Goal: Task Accomplishment & Management: Use online tool/utility

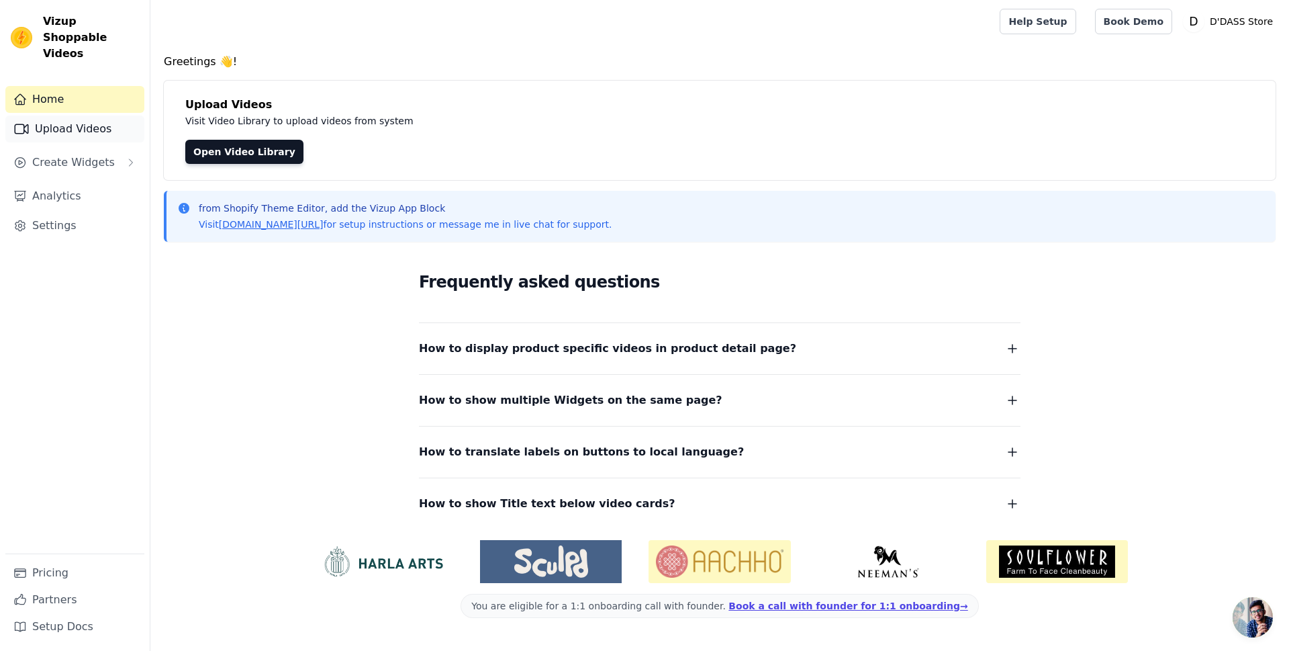
click at [41, 115] on link "Upload Videos" at bounding box center [74, 128] width 139 height 27
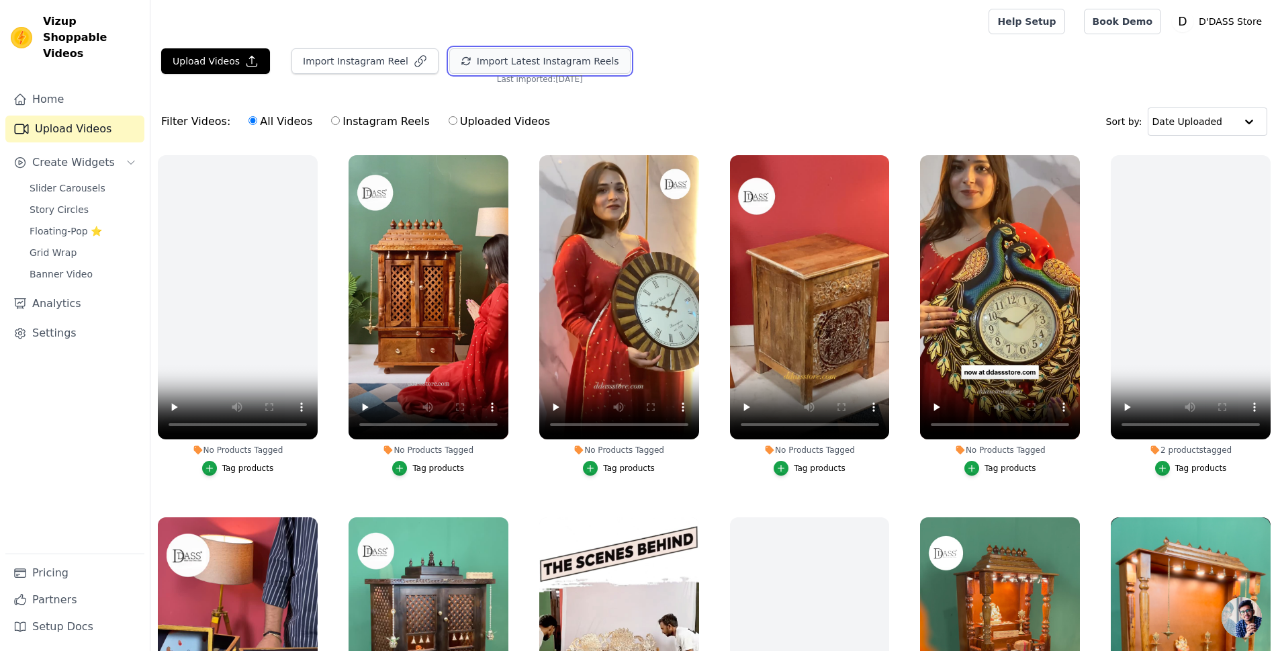
click at [554, 56] on button "Import Latest Instagram Reels" at bounding box center [539, 61] width 181 height 26
click at [45, 181] on span "Slider Carousels" at bounding box center [68, 187] width 76 height 13
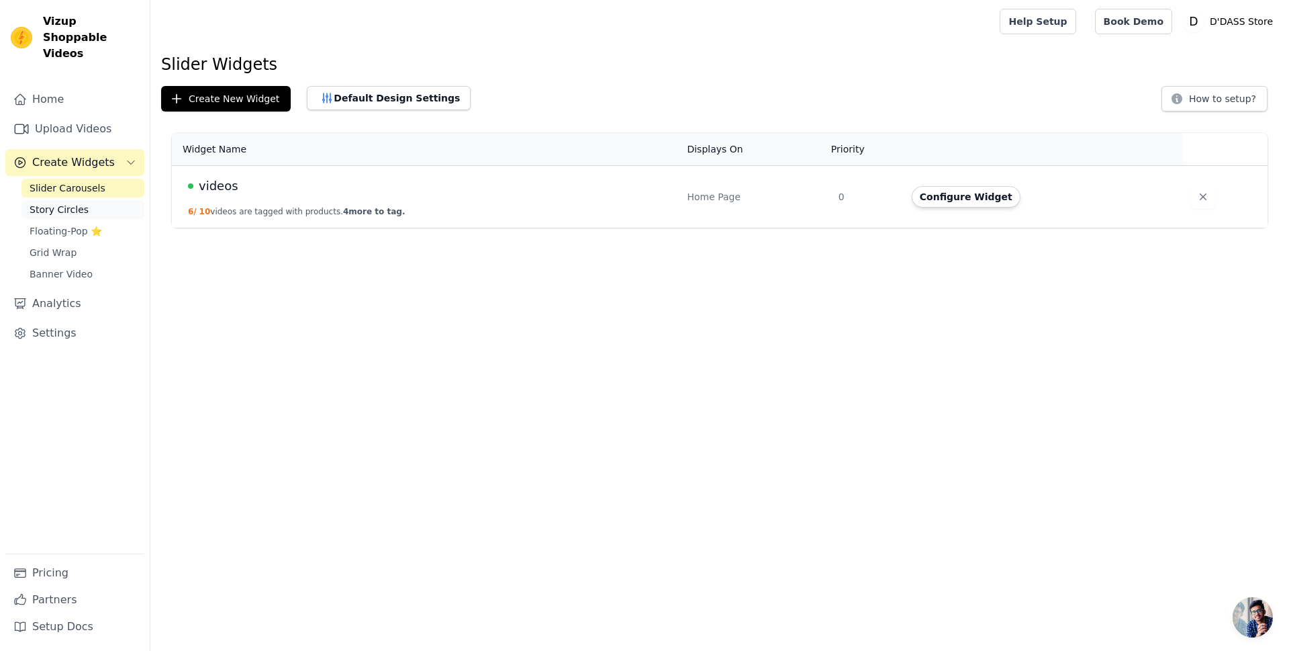
click at [48, 203] on span "Story Circles" at bounding box center [59, 209] width 59 height 13
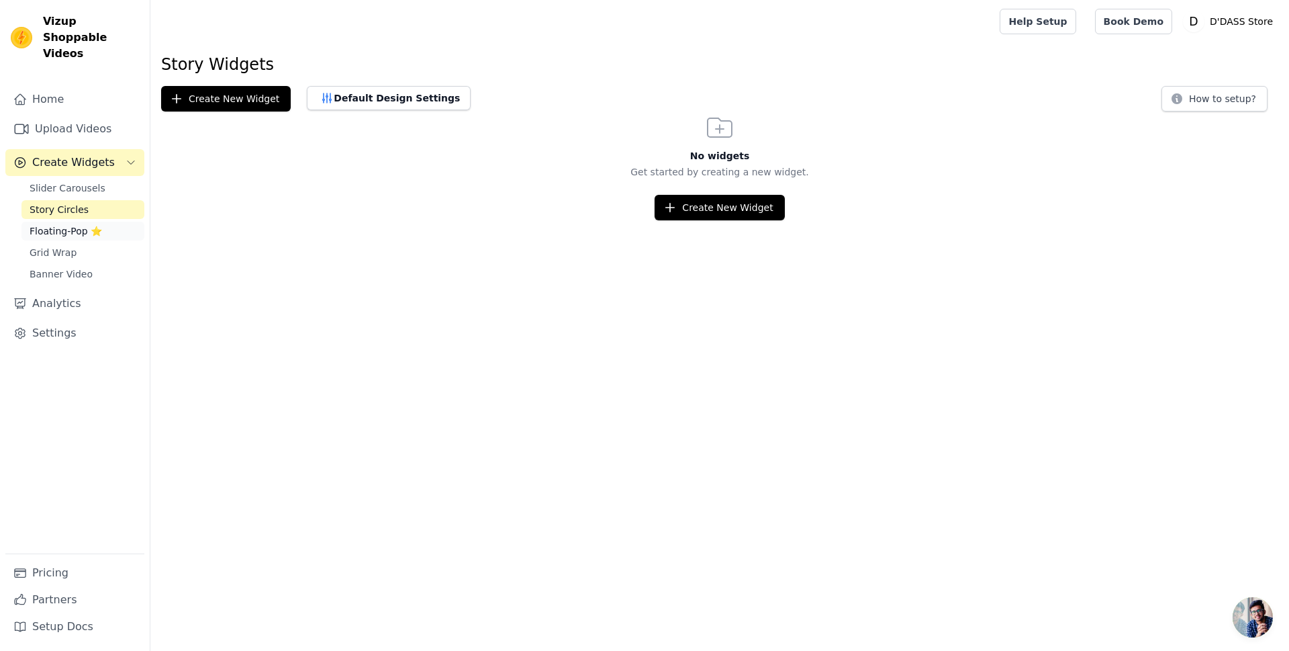
click at [50, 224] on span "Floating-Pop ⭐" at bounding box center [66, 230] width 73 height 13
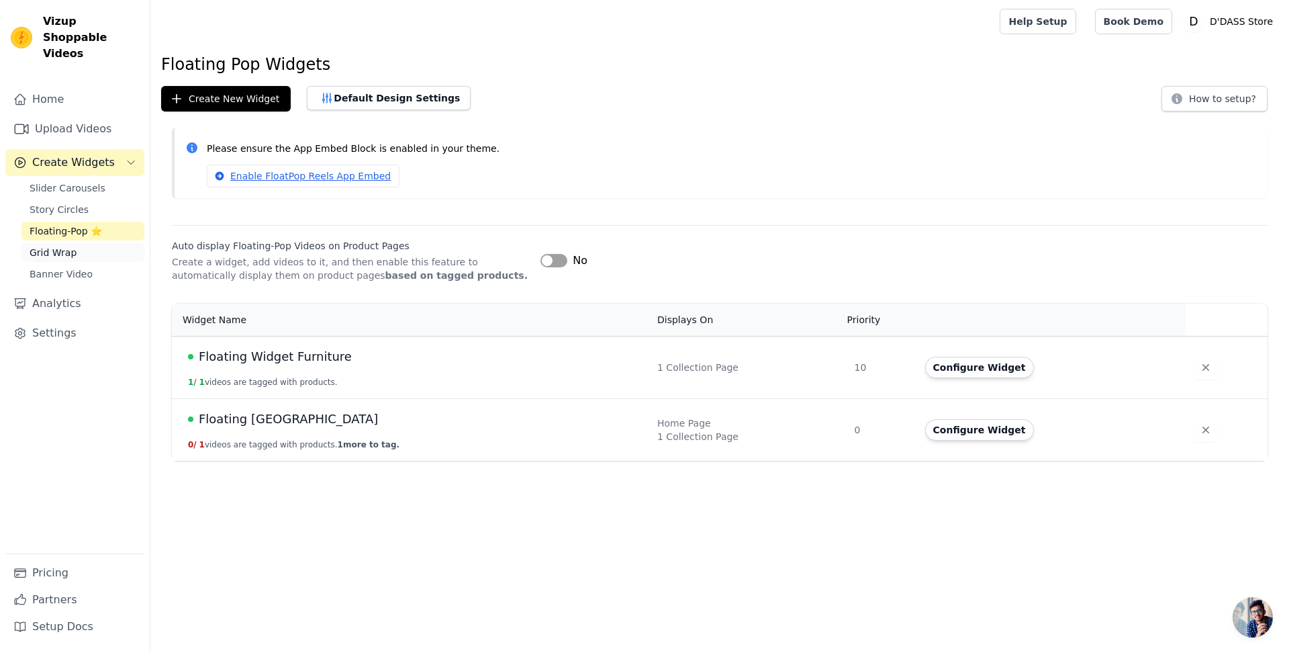
click at [52, 246] on span "Grid Wrap" at bounding box center [53, 252] width 47 height 13
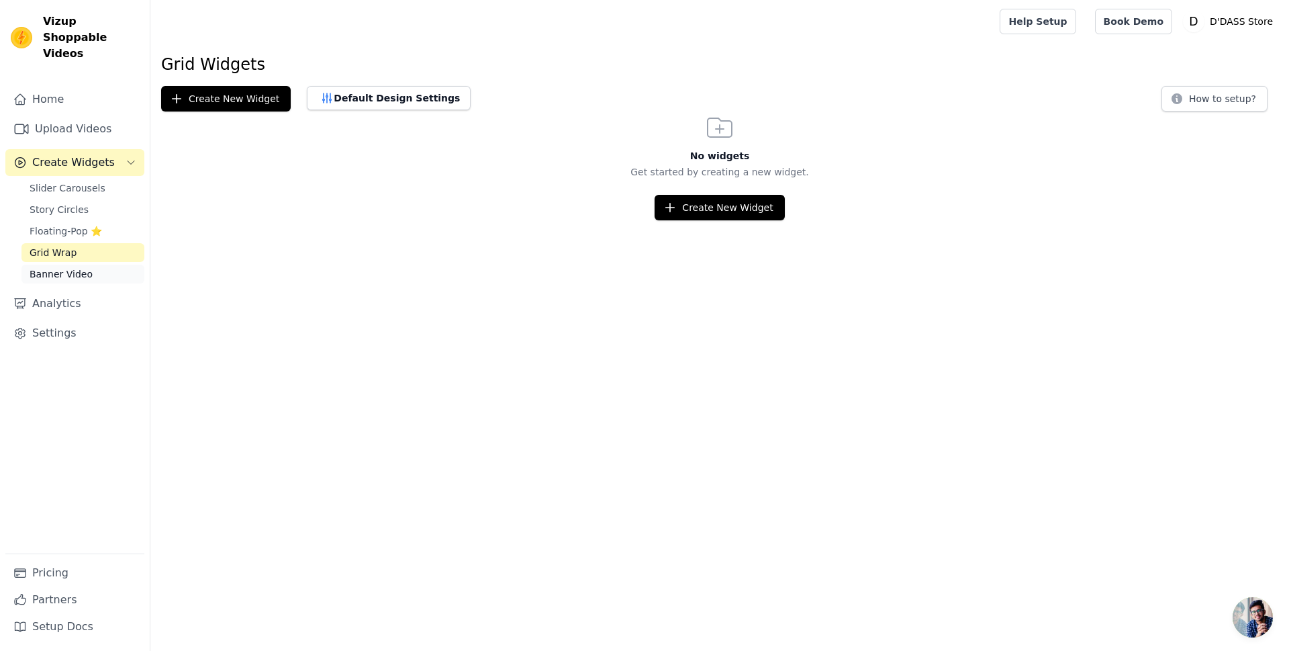
click at [54, 267] on span "Banner Video" at bounding box center [61, 273] width 63 height 13
click at [57, 246] on span "Grid Wrap" at bounding box center [53, 252] width 47 height 13
click at [64, 224] on span "Floating-Pop ⭐" at bounding box center [66, 230] width 73 height 13
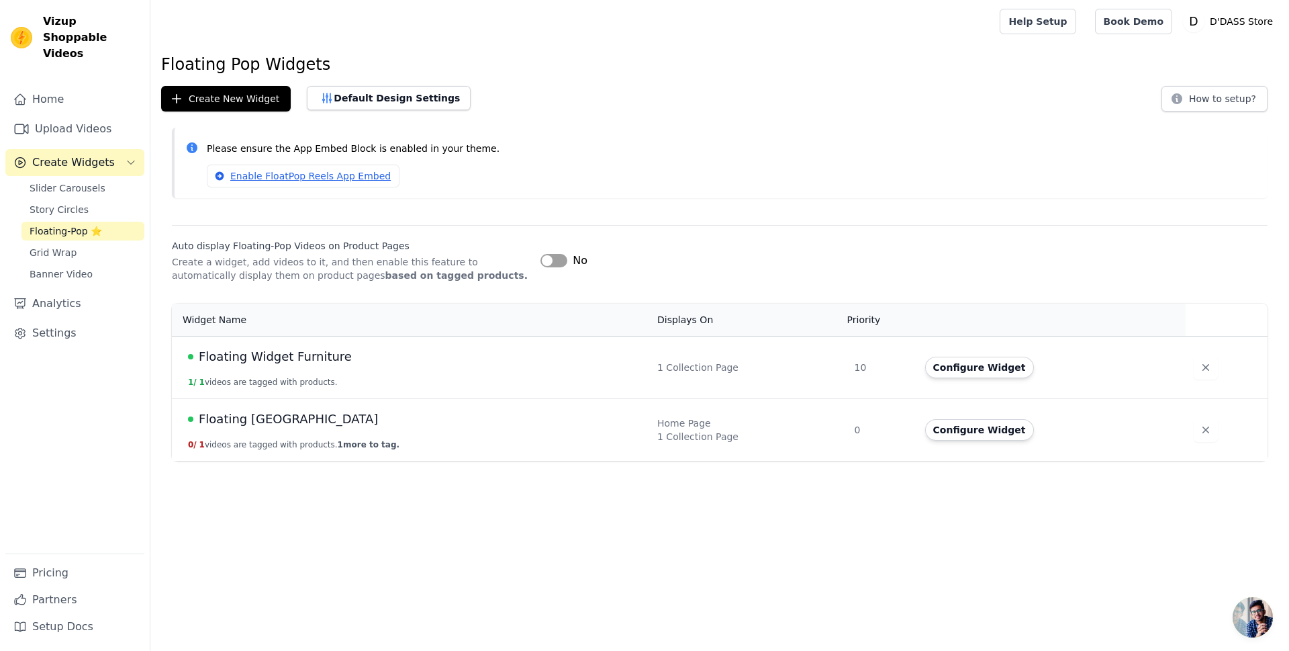
click at [253, 361] on span "Floating Widget Furniture" at bounding box center [275, 356] width 153 height 19
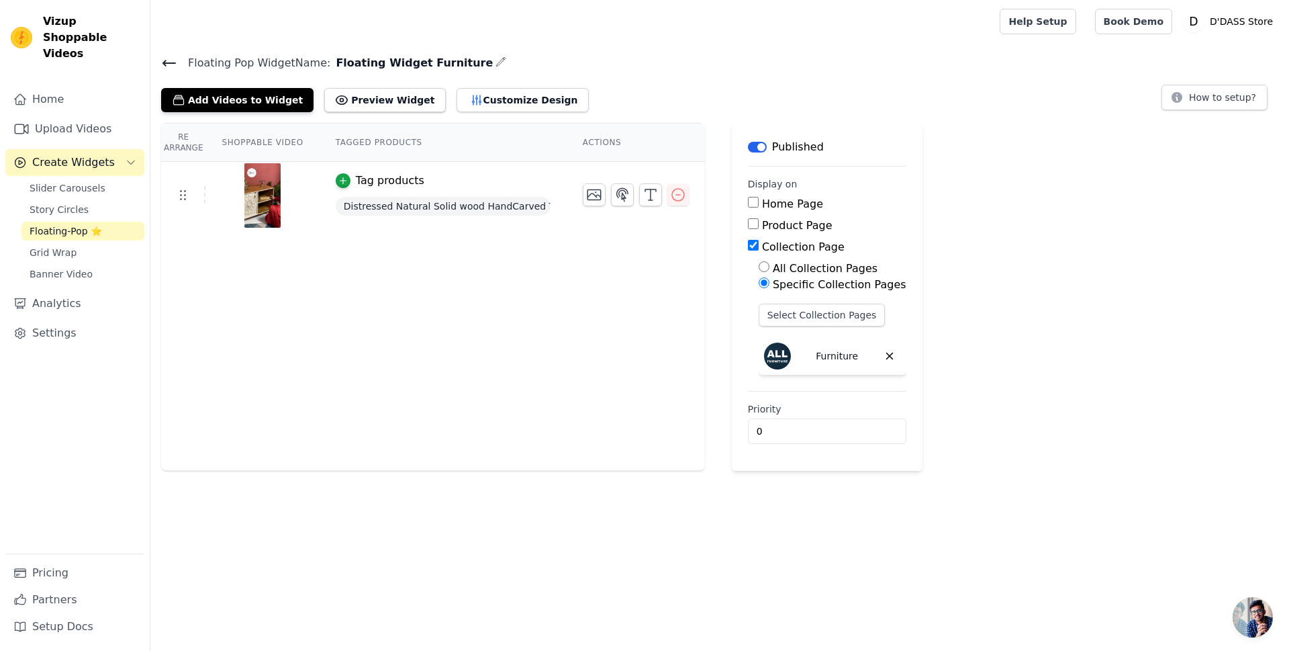
click at [167, 65] on icon at bounding box center [169, 63] width 16 height 16
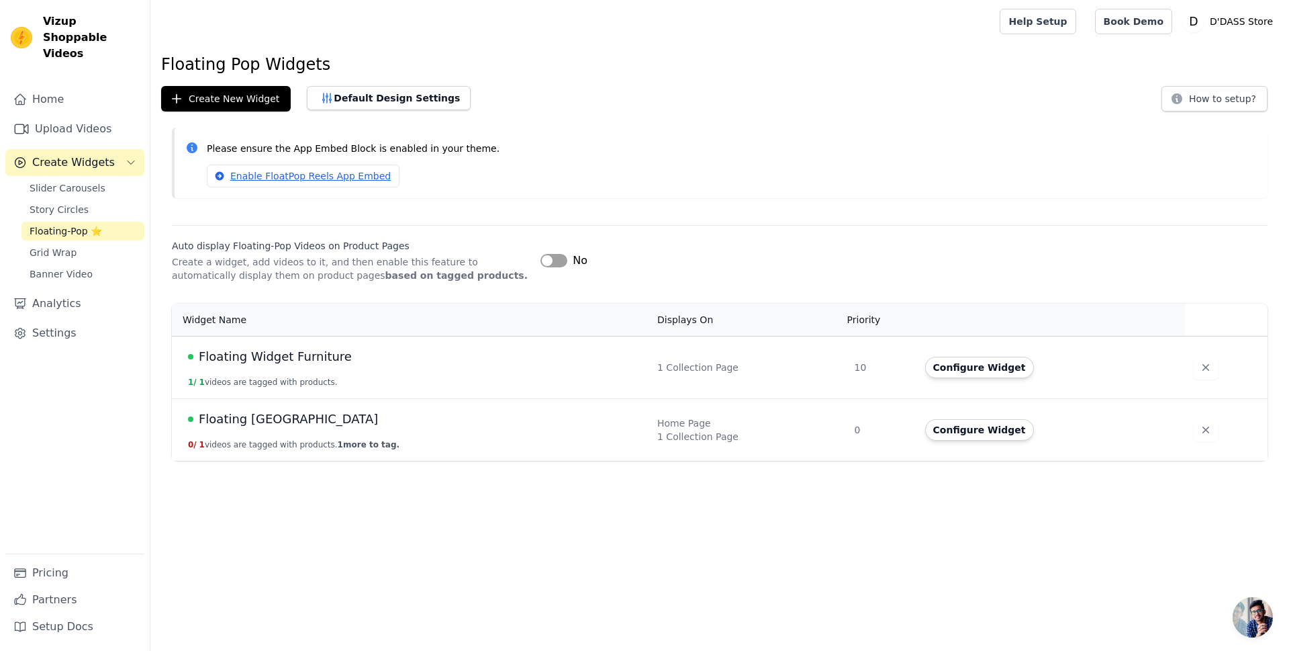
click at [301, 422] on span "Floating [GEOGRAPHIC_DATA]" at bounding box center [288, 419] width 179 height 19
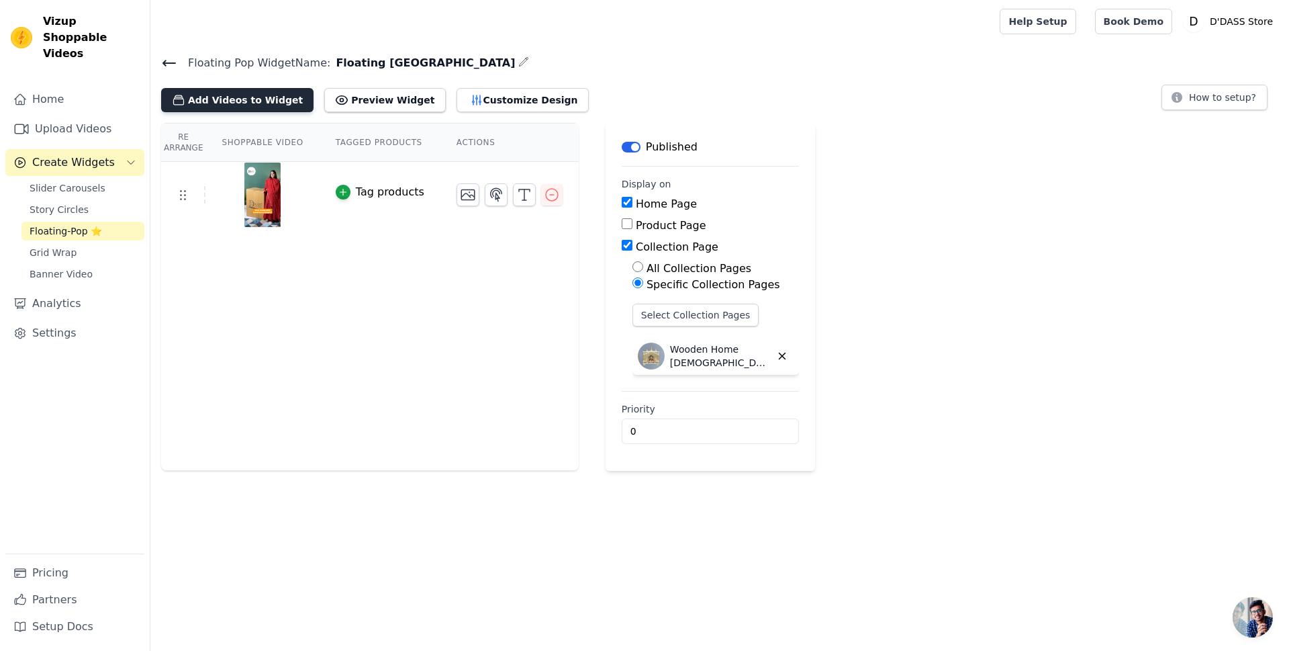
click at [242, 103] on button "Add Videos to Widget" at bounding box center [237, 100] width 152 height 24
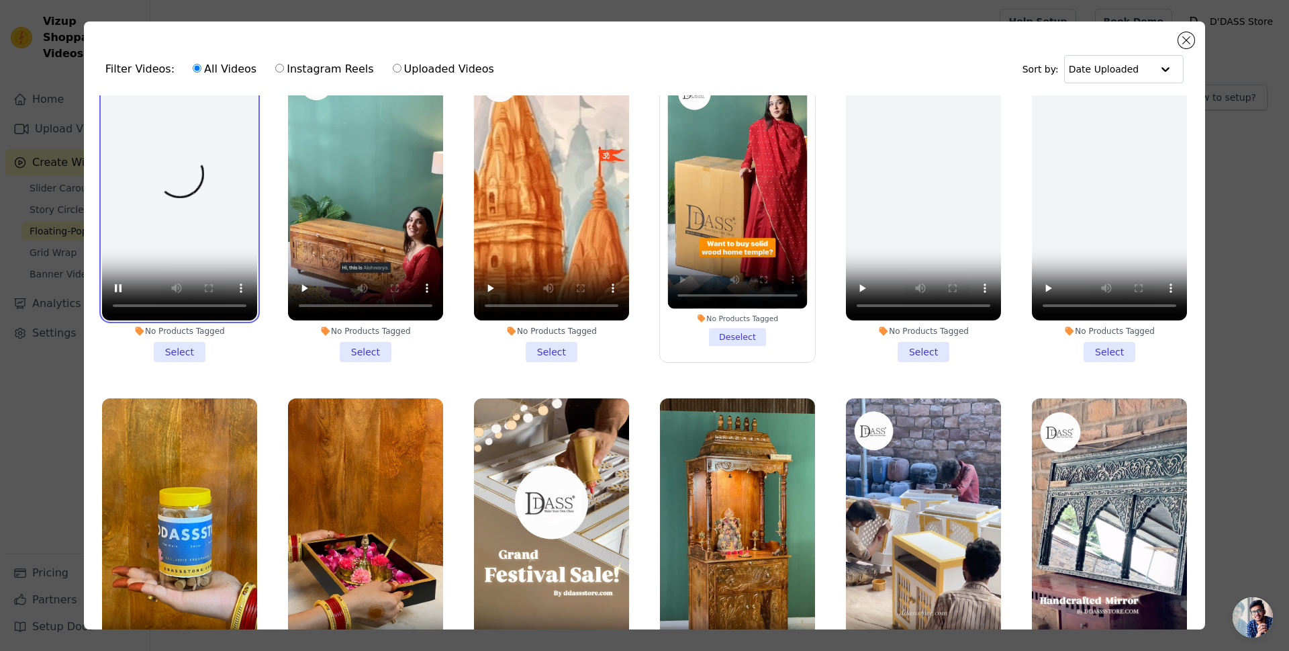
scroll to position [2307, 0]
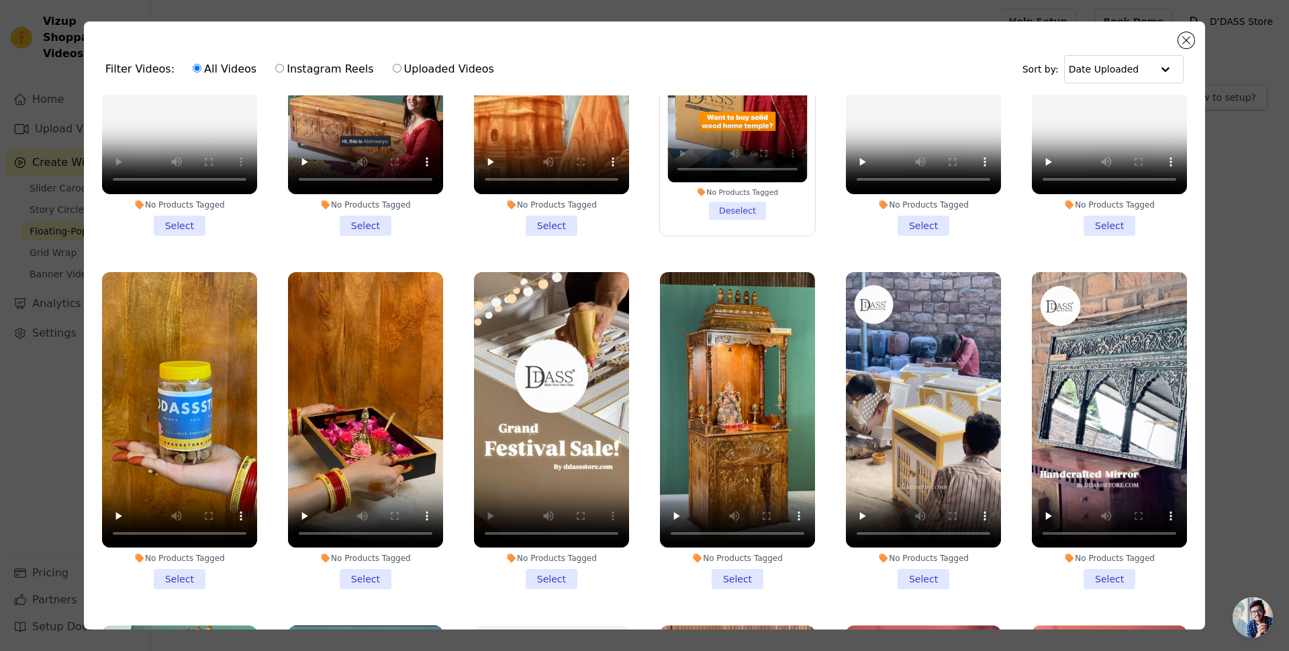
click at [545, 536] on li "No Products Tagged Select" at bounding box center [551, 431] width 155 height 318
click at [0, 0] on input "No Products Tagged Select" at bounding box center [0, 0] width 0 height 0
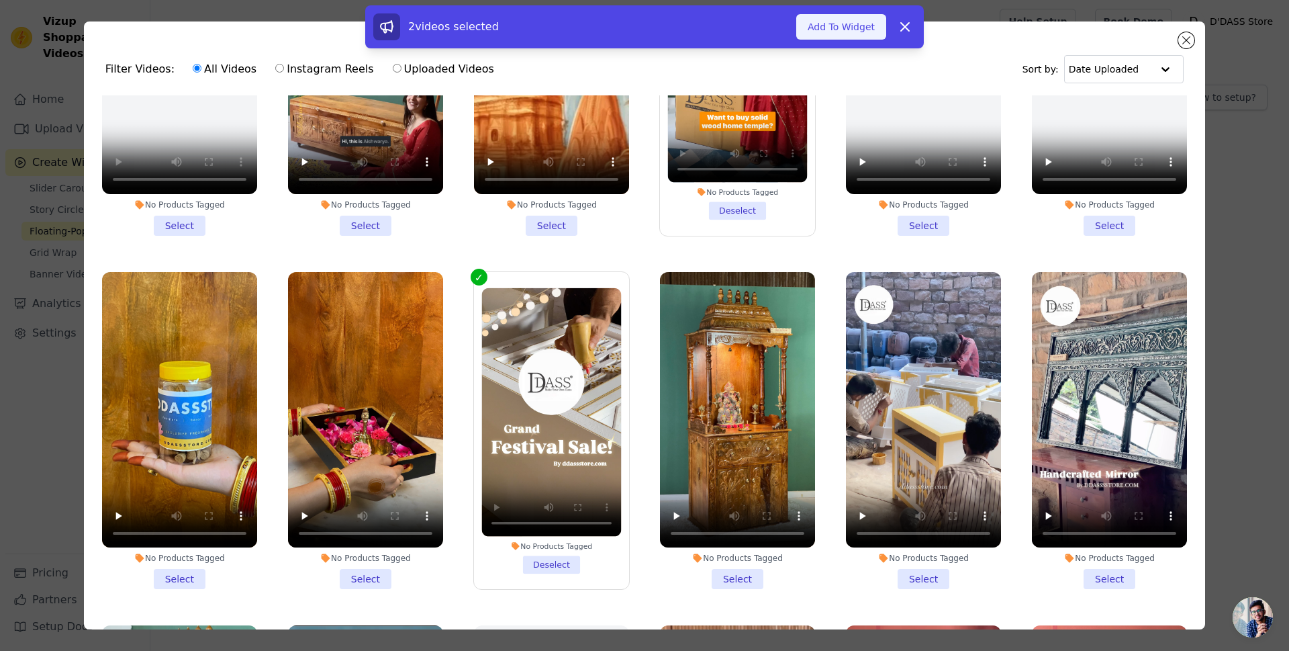
click at [851, 25] on button "Add To Widget" at bounding box center [841, 27] width 90 height 26
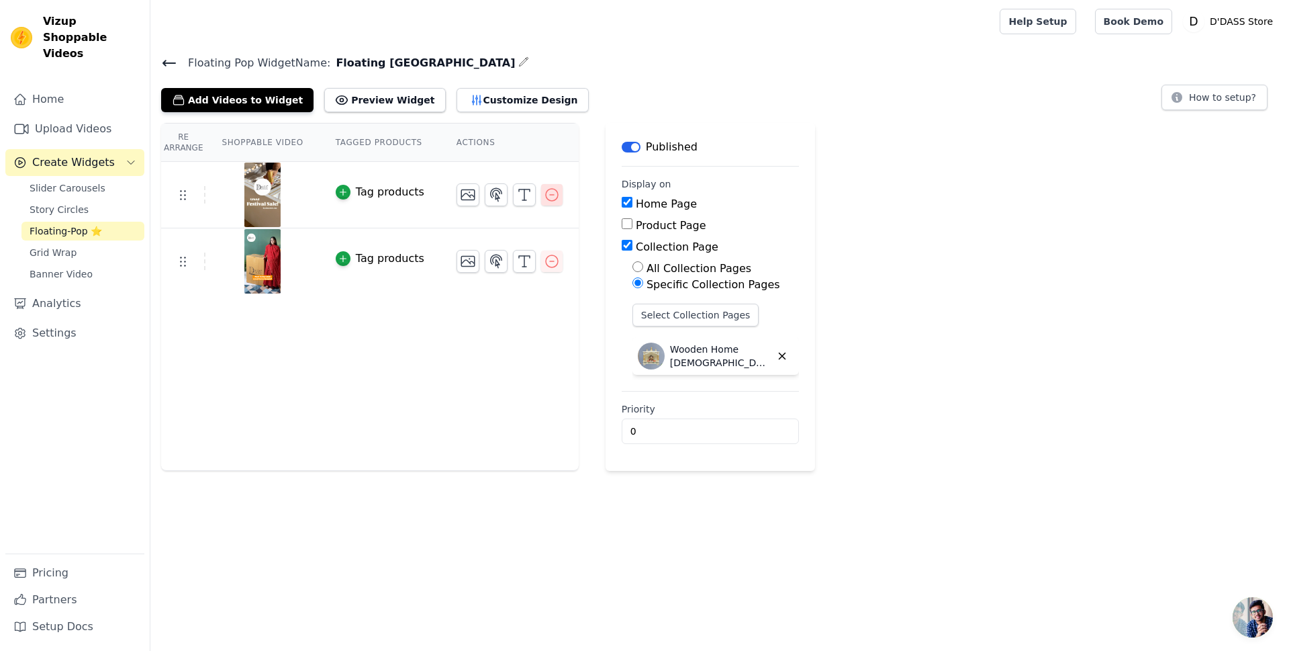
click at [546, 199] on icon "button" at bounding box center [552, 195] width 12 height 12
